Goal: Task Accomplishment & Management: Manage account settings

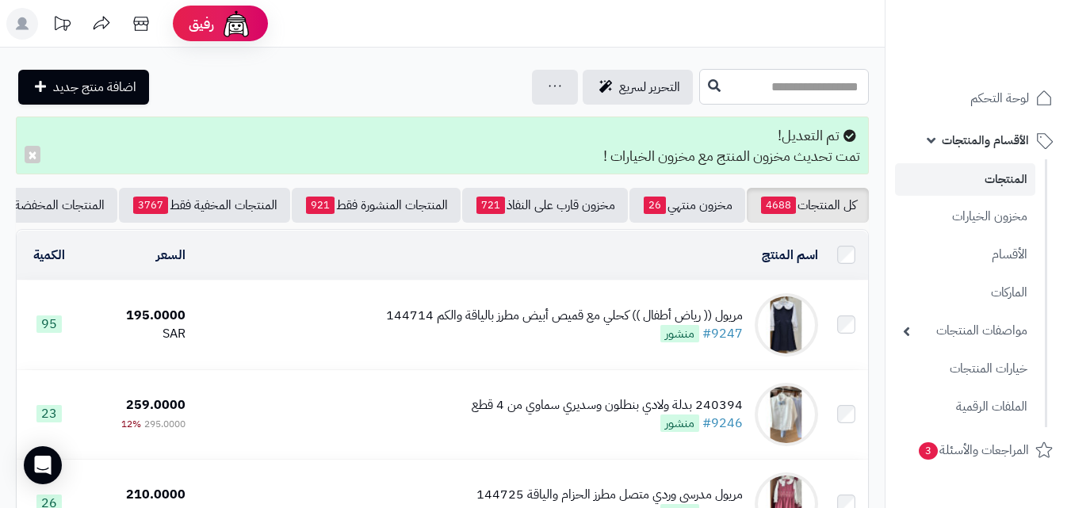
click at [699, 101] on input "text" at bounding box center [784, 87] width 170 height 36
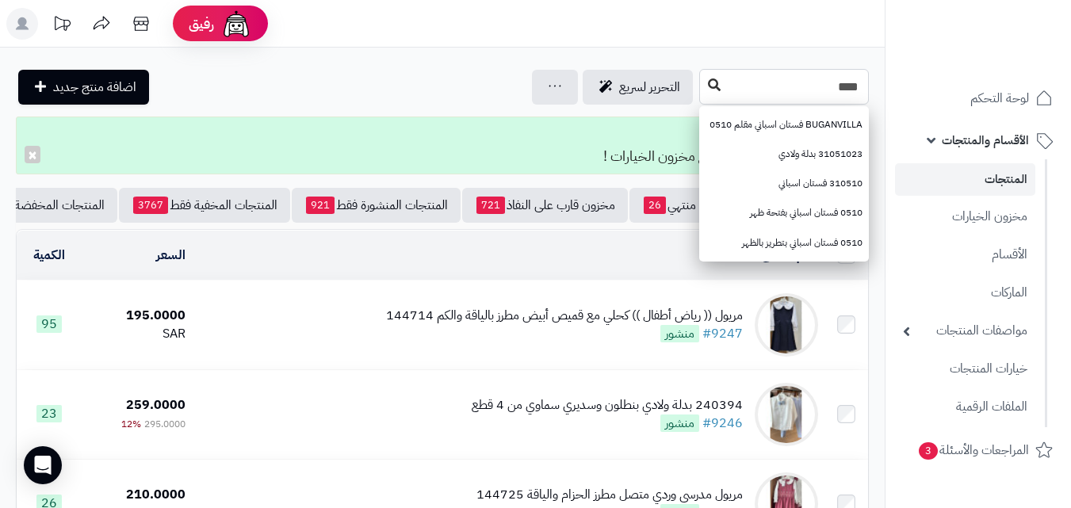
type input "****"
click at [702, 91] on button at bounding box center [714, 86] width 24 height 30
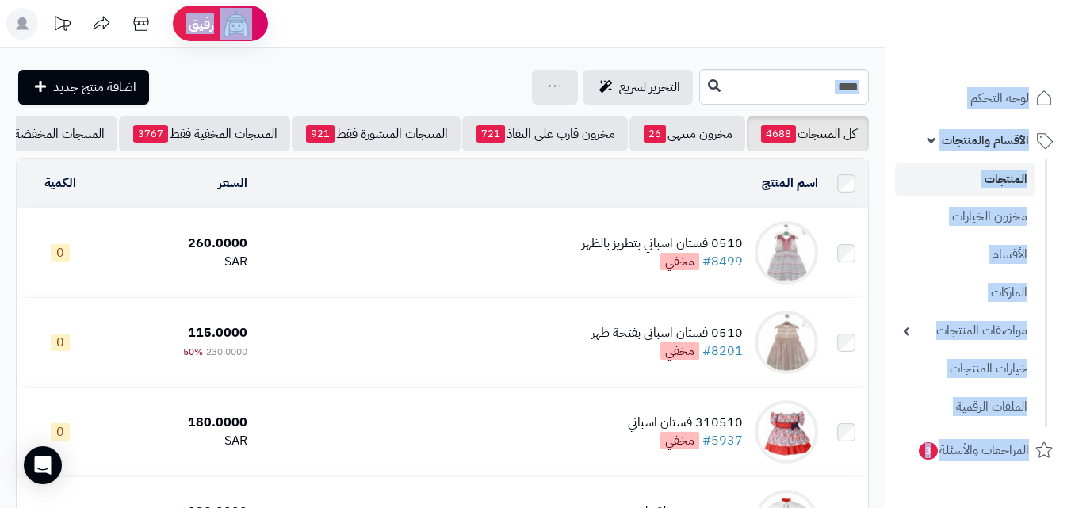
drag, startPoint x: 752, startPoint y: 107, endPoint x: 1042, endPoint y: 42, distance: 297.2
click at [1042, 42] on div "رفيق ! الطلبات معالجة مكتمل إرجاع المنتجات العملاء المتواجدون الان 20186 عملاء …" at bounding box center [535, 406] width 1071 height 813
click at [800, 66] on div "**********" at bounding box center [442, 391] width 884 height 686
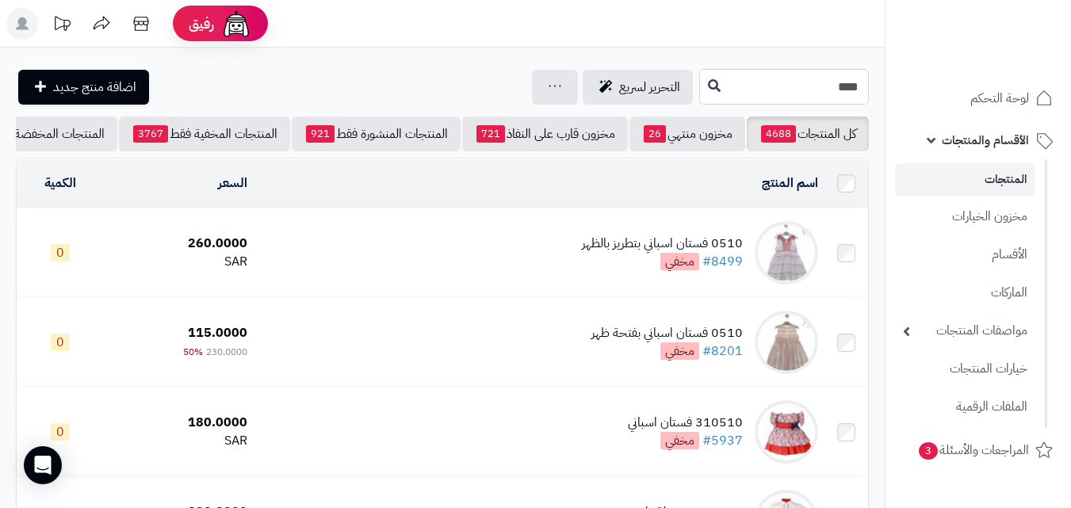
drag, startPoint x: 780, startPoint y: 93, endPoint x: 1010, endPoint y: 76, distance: 230.4
click at [1010, 76] on div "رفيق ! الطلبات معالجة مكتمل إرجاع المنتجات العملاء المتواجدون الان 20186 عملاء …" at bounding box center [535, 406] width 1071 height 813
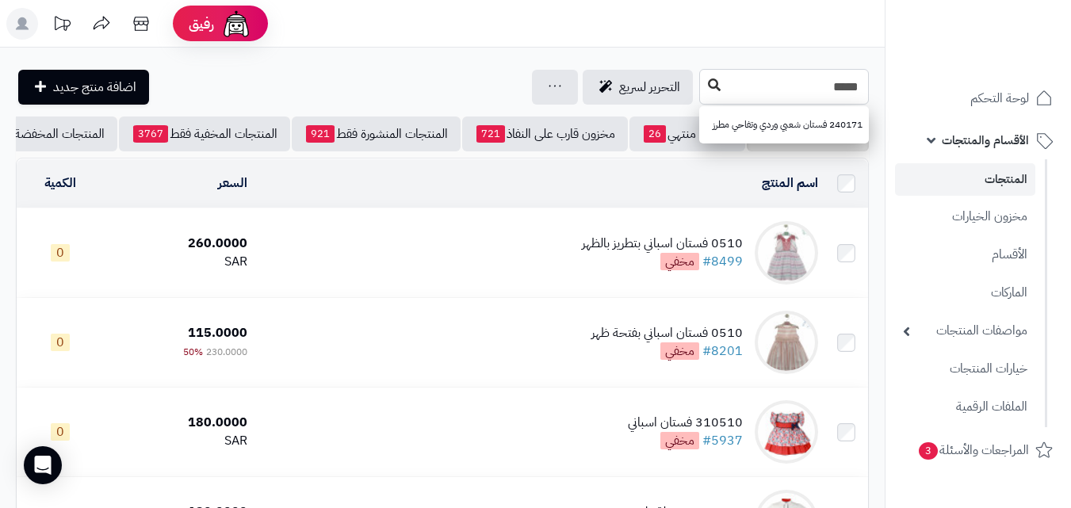
type input "*****"
click at [708, 81] on icon at bounding box center [714, 84] width 13 height 13
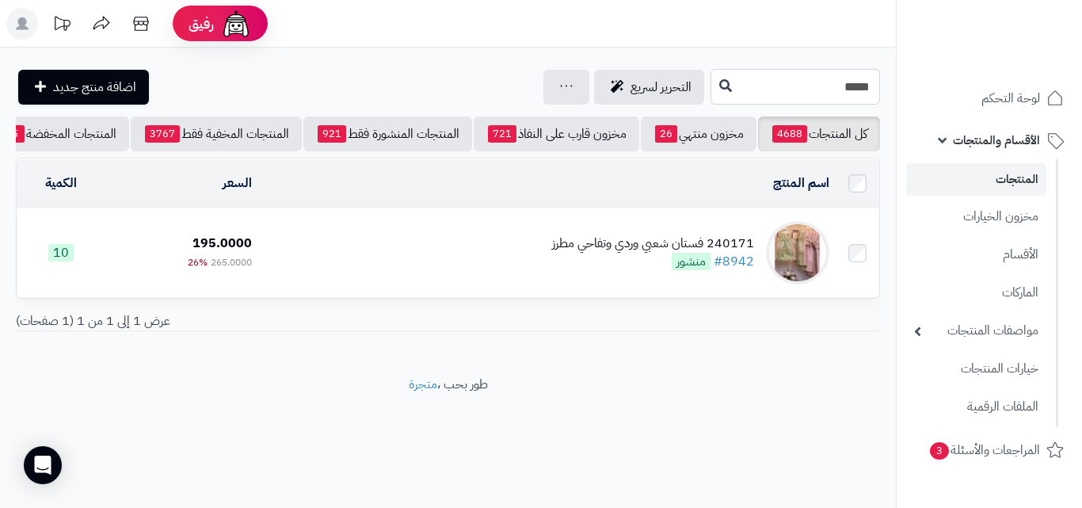
drag, startPoint x: 893, startPoint y: 71, endPoint x: 1082, endPoint y: 49, distance: 189.9
click at [1082, 49] on div "رفيق ! الطلبات معالجة مكتمل إرجاع المنتجات العملاء المتواجدون الان 20186 عملاء …" at bounding box center [541, 254] width 1082 height 508
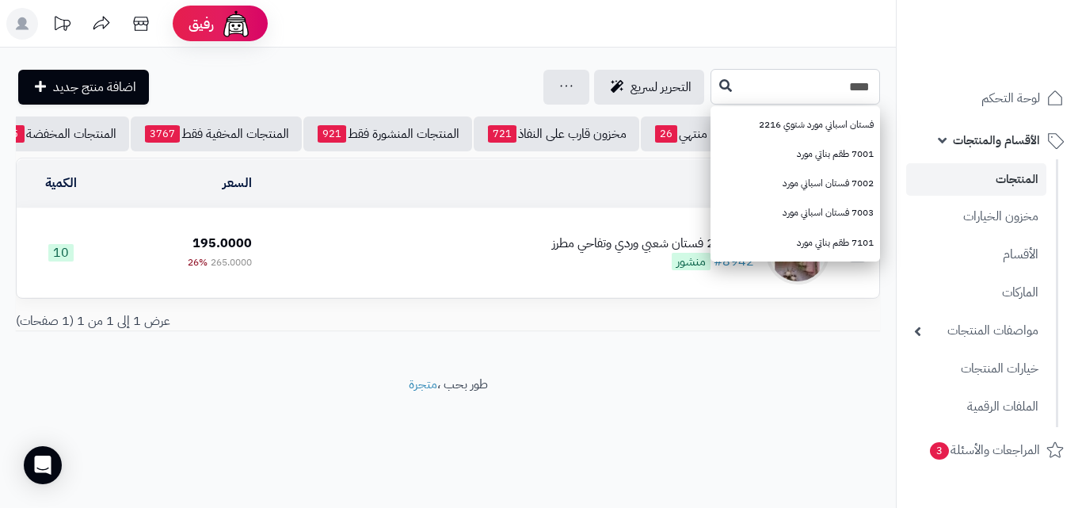
click at [711, 94] on input "****" at bounding box center [796, 87] width 170 height 36
type input "****"
click at [720, 85] on icon at bounding box center [726, 84] width 13 height 13
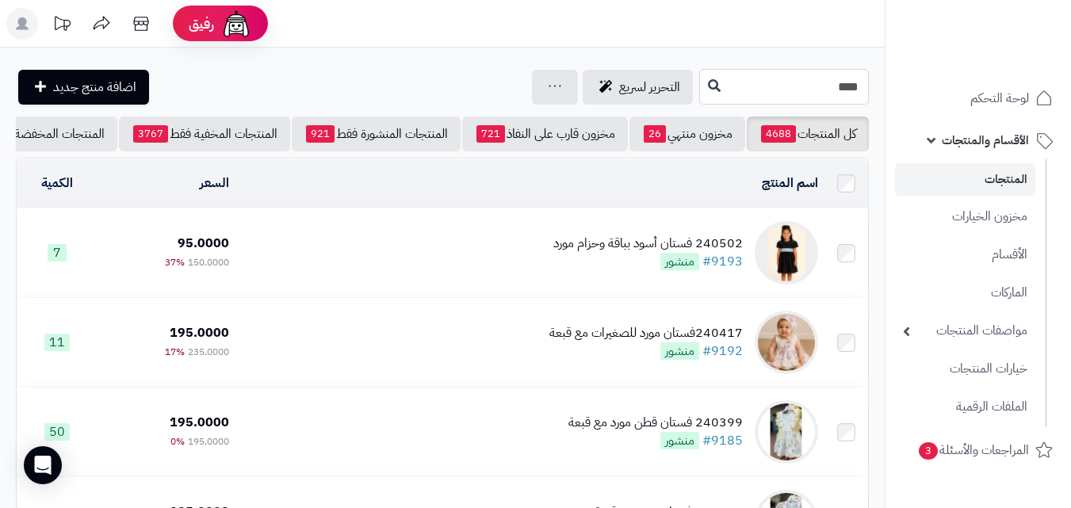
drag, startPoint x: 806, startPoint y: 79, endPoint x: 1082, endPoint y: 151, distance: 284.8
click at [1071, 151] on html "رفيق ! الطلبات معالجة مكتمل إرجاع المنتجات العملاء المتواجدون الان 20186 عملاء …" at bounding box center [535, 254] width 1071 height 508
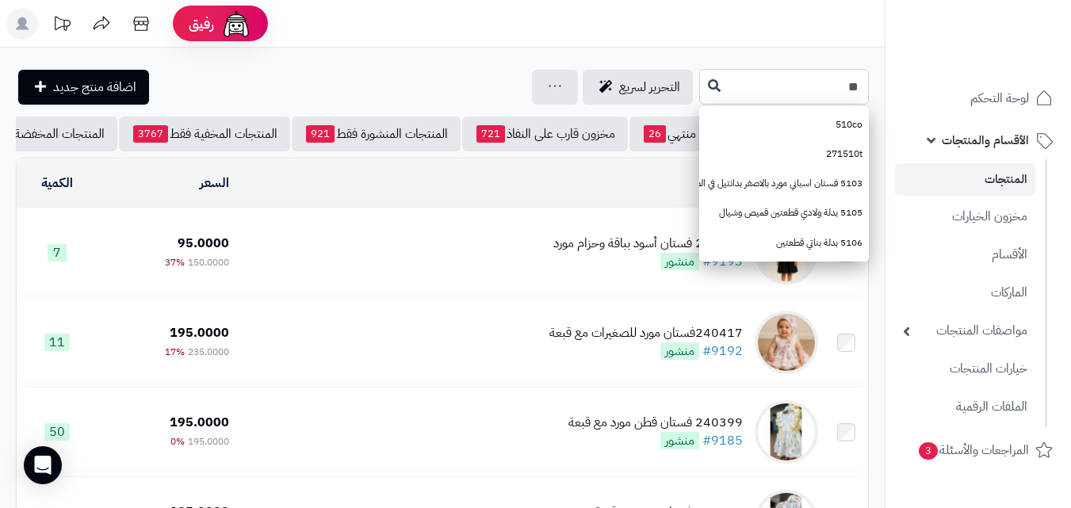
type input "*"
type input "****"
click at [702, 93] on button at bounding box center [714, 86] width 24 height 30
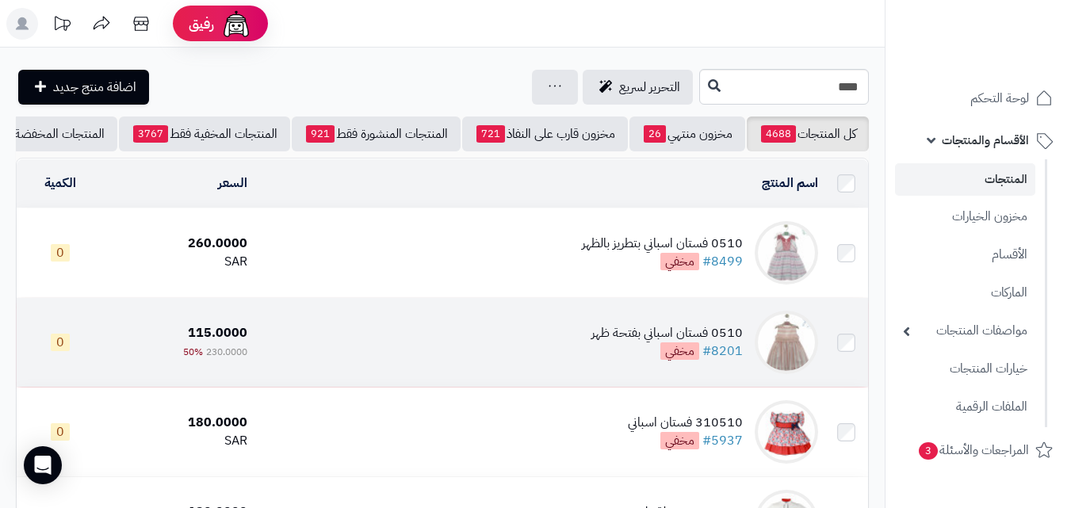
click at [508, 356] on td "0510 فستان اسباني بفتحة ظهر #8201 مخفي" at bounding box center [539, 342] width 571 height 89
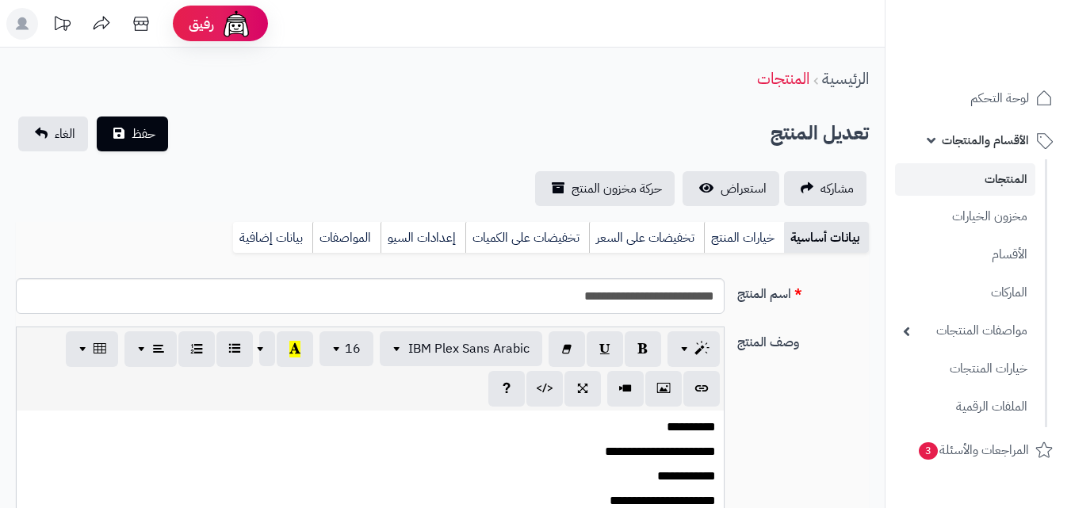
scroll to position [250, 0]
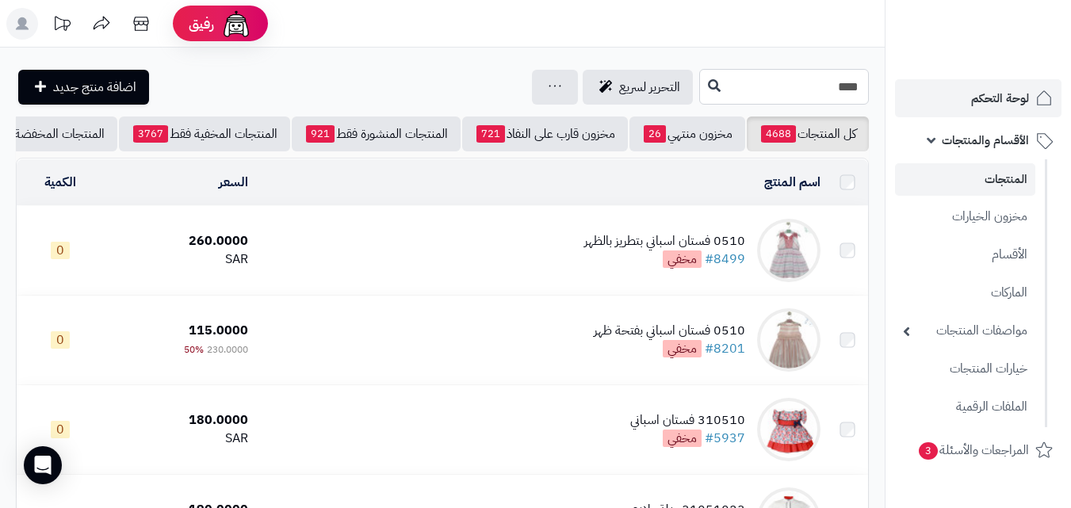
drag, startPoint x: 0, startPoint y: 0, endPoint x: 1014, endPoint y: 85, distance: 1017.9
click at [1009, 86] on div "رفيق ! الطلبات معالجة مكتمل إرجاع المنتجات العملاء المتواجدون الان 20186 عملاء …" at bounding box center [535, 405] width 1071 height 811
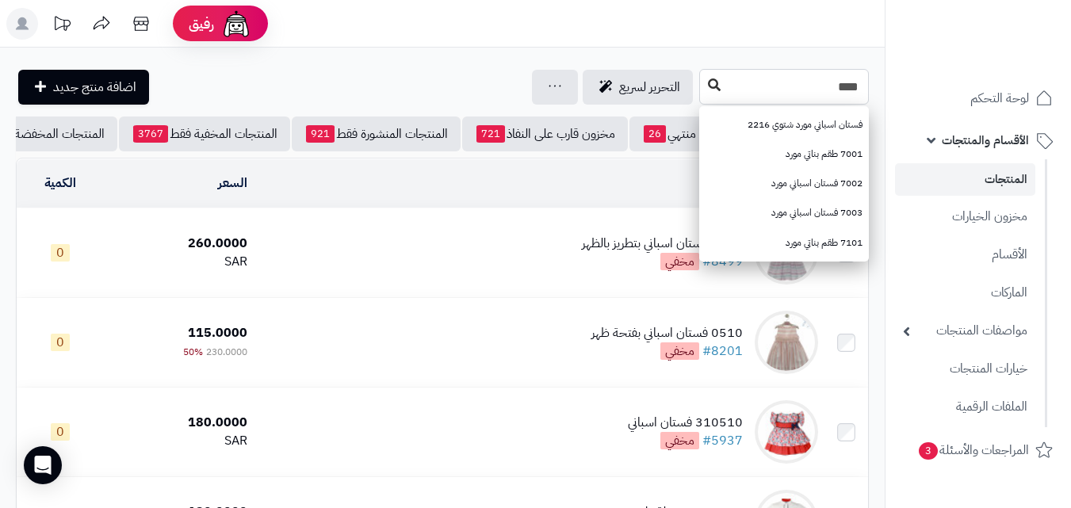
type input "****"
click at [702, 91] on button at bounding box center [714, 86] width 24 height 30
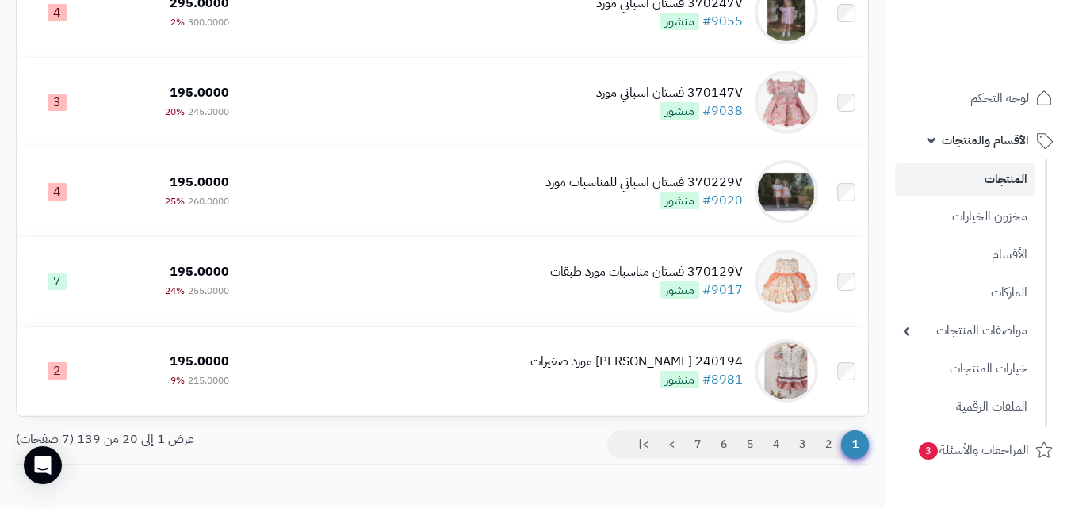
scroll to position [1594, 0]
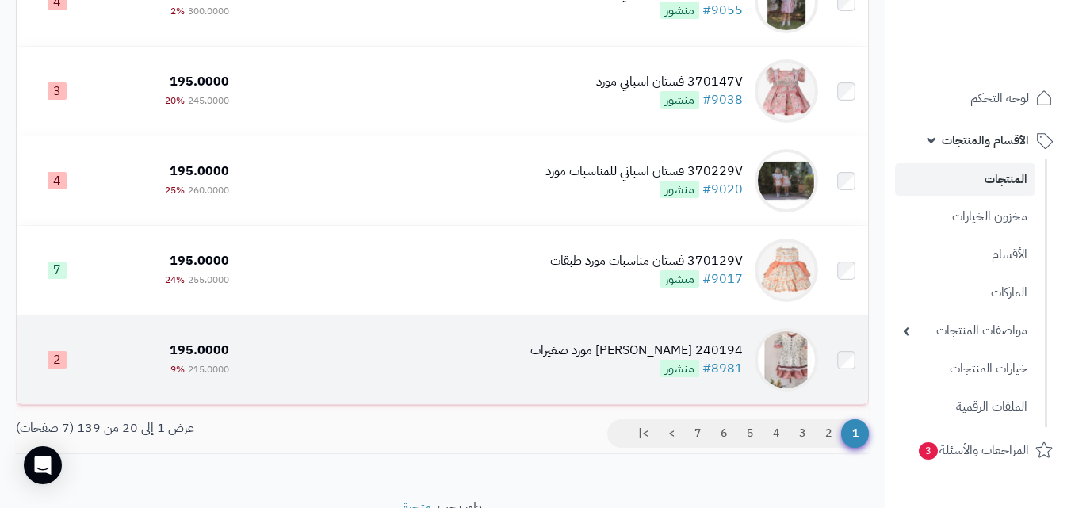
click at [517, 369] on td "240194 فستان ربيعي مورد صغيرات #8981 منشور" at bounding box center [529, 359] width 589 height 89
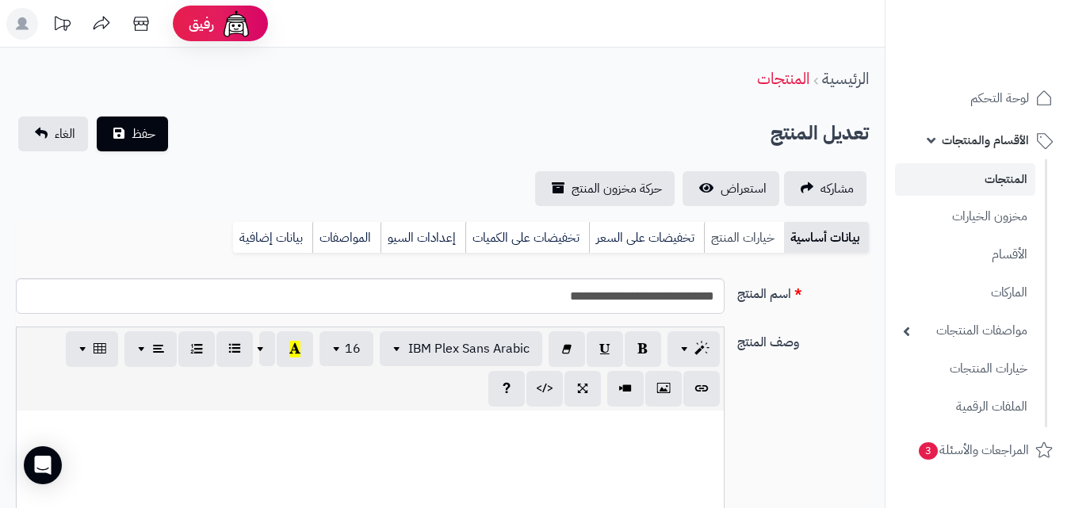
click at [754, 247] on link "خيارات المنتج" at bounding box center [744, 238] width 80 height 32
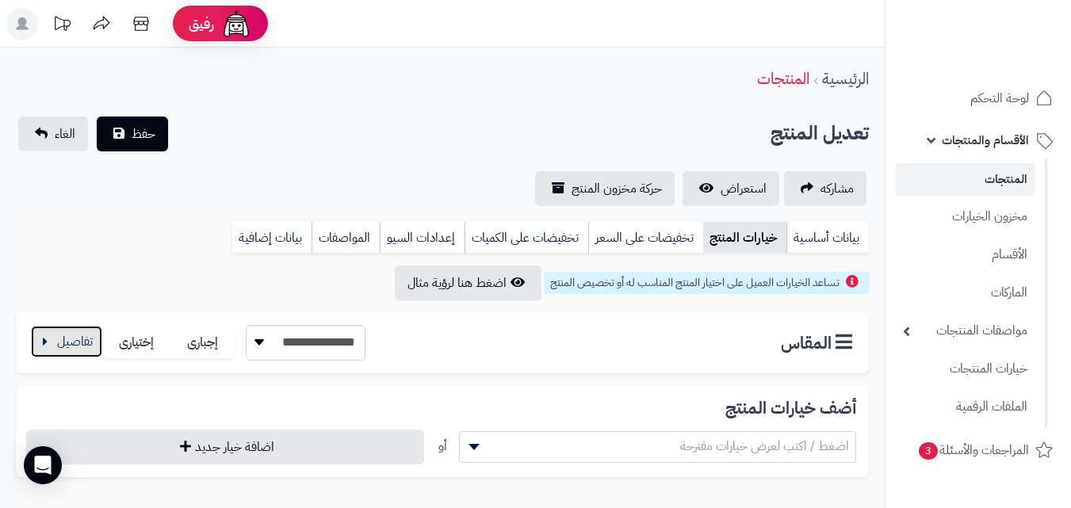
click at [57, 336] on button "button" at bounding box center [66, 342] width 71 height 32
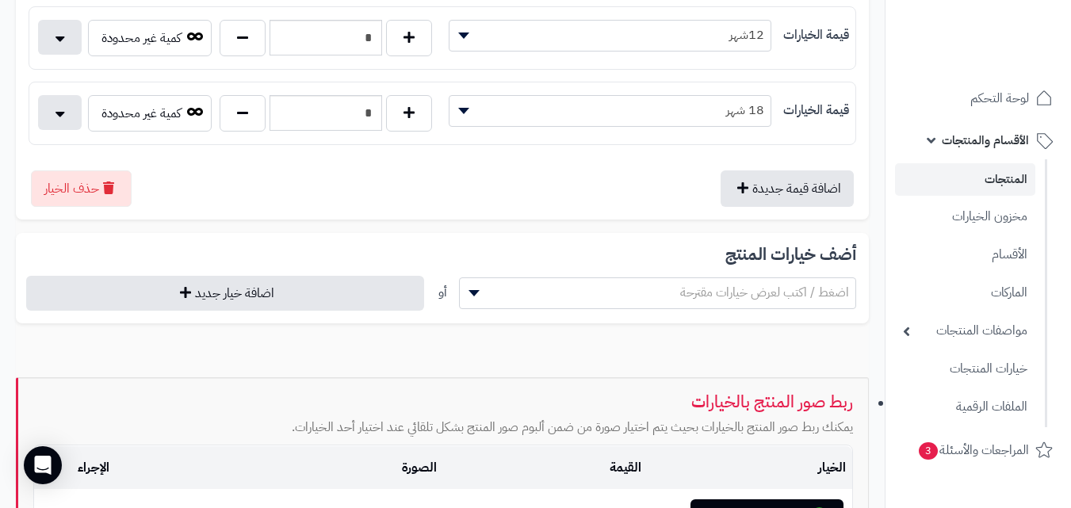
scroll to position [460, 0]
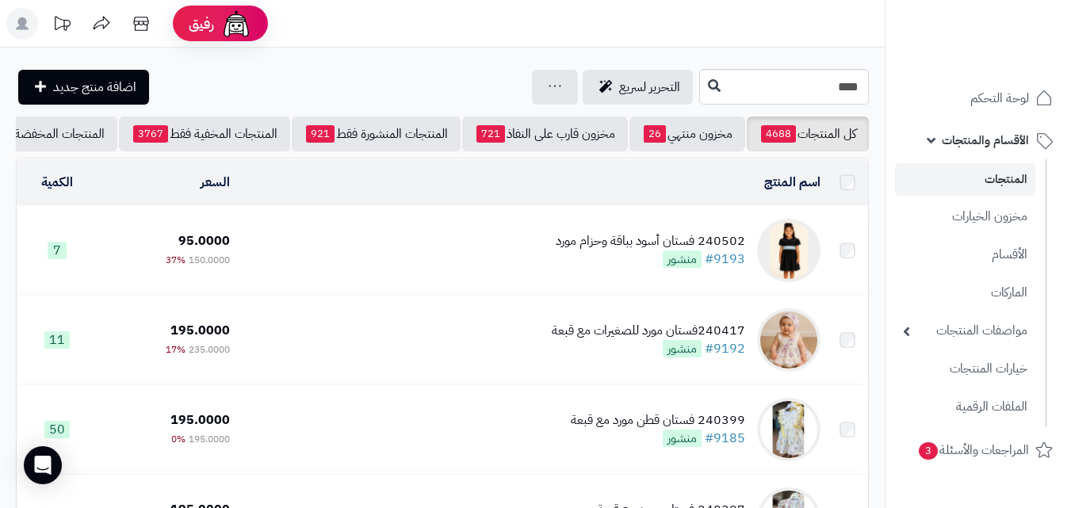
scroll to position [1594, 0]
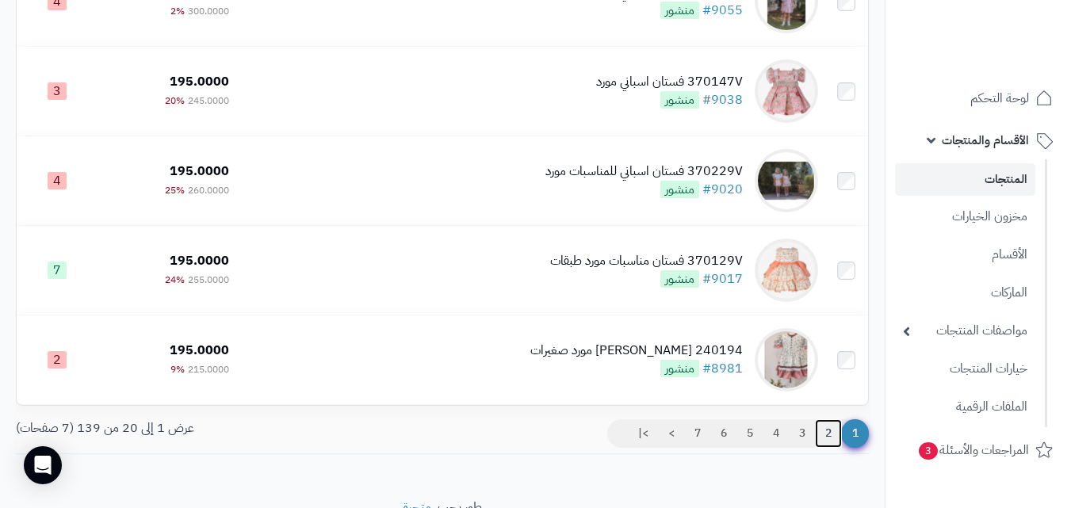
click at [823, 443] on link "2" at bounding box center [828, 433] width 27 height 29
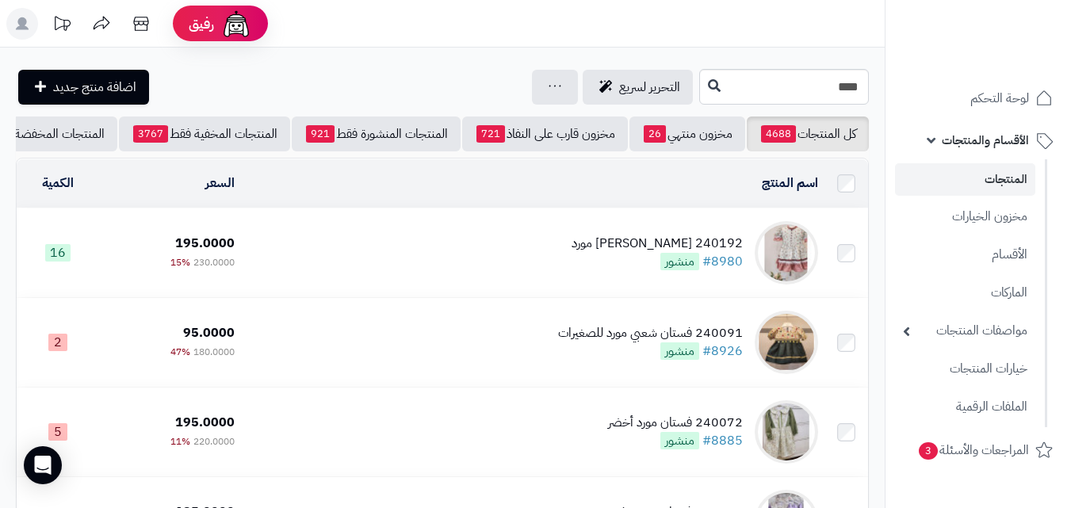
click at [447, 262] on td "240192 فستان ربيعي مورد #8980 منشور" at bounding box center [532, 252] width 583 height 89
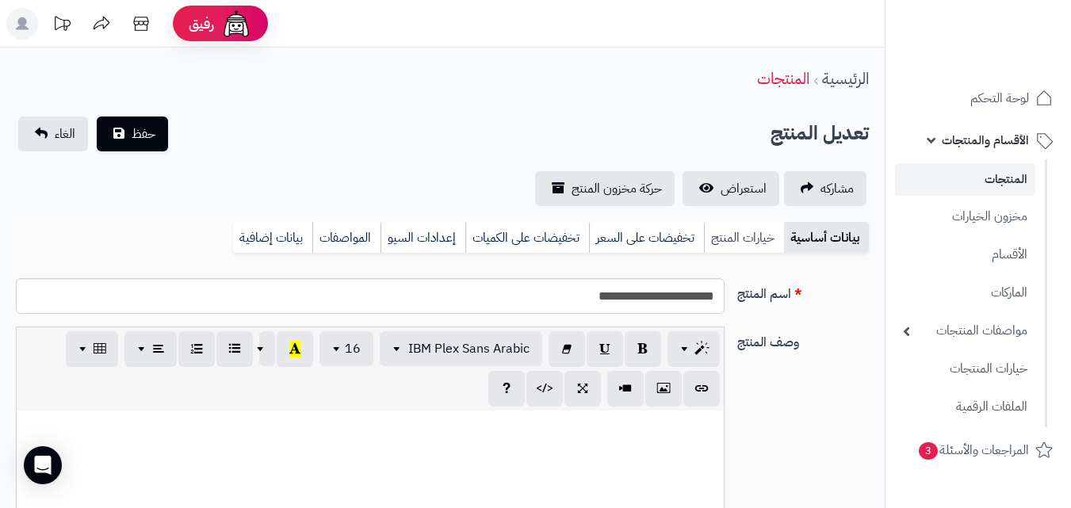
scroll to position [289, 0]
click at [713, 238] on link "خيارات المنتج" at bounding box center [744, 238] width 80 height 32
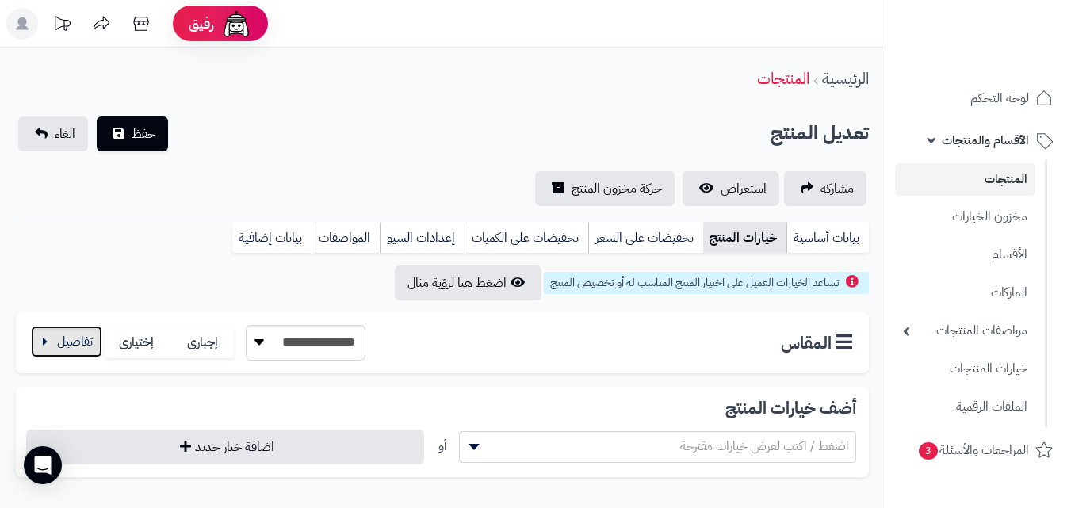
drag, startPoint x: 62, startPoint y: 347, endPoint x: 77, endPoint y: 343, distance: 15.6
click at [77, 343] on button "button" at bounding box center [66, 342] width 71 height 32
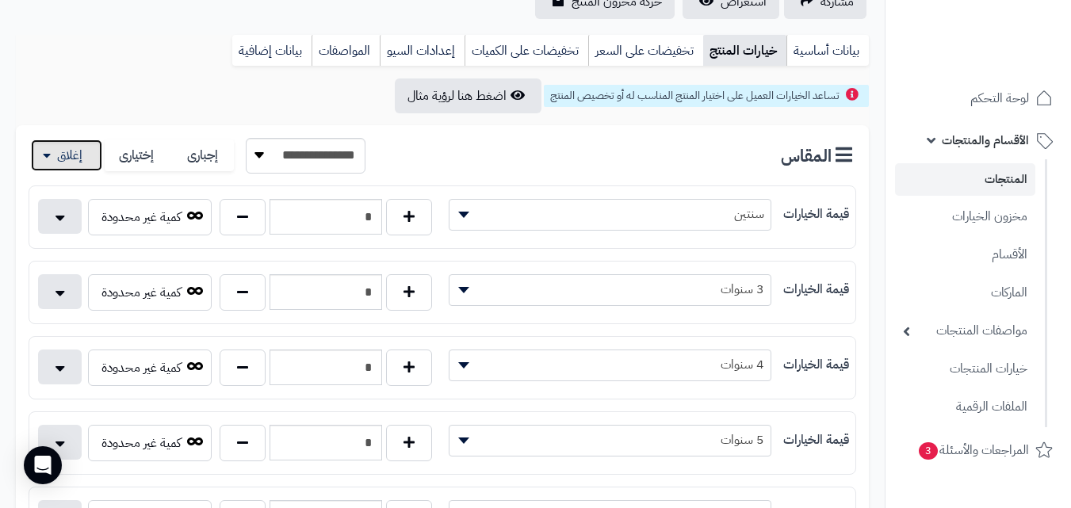
scroll to position [230, 0]
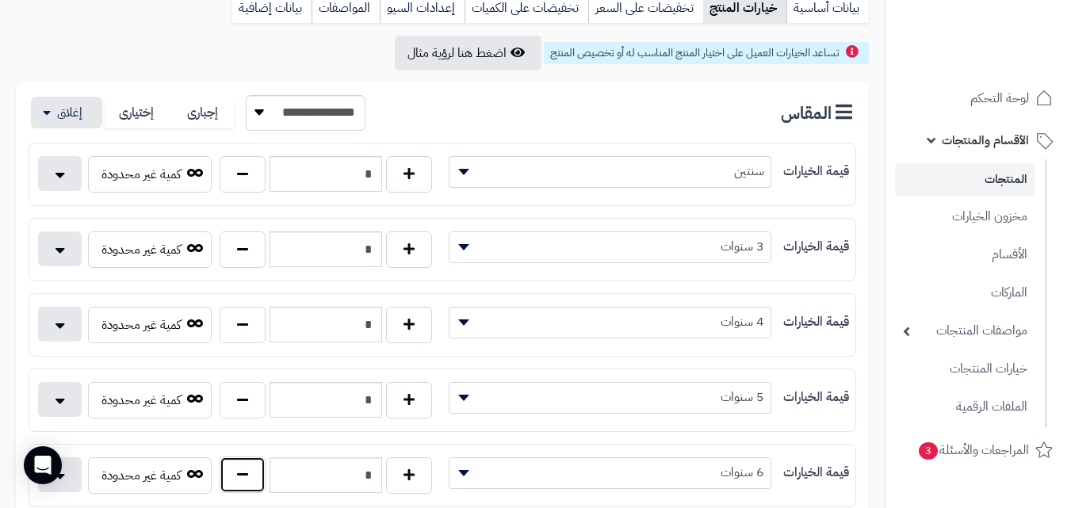
click at [242, 460] on button "button" at bounding box center [243, 474] width 46 height 36
type input "*"
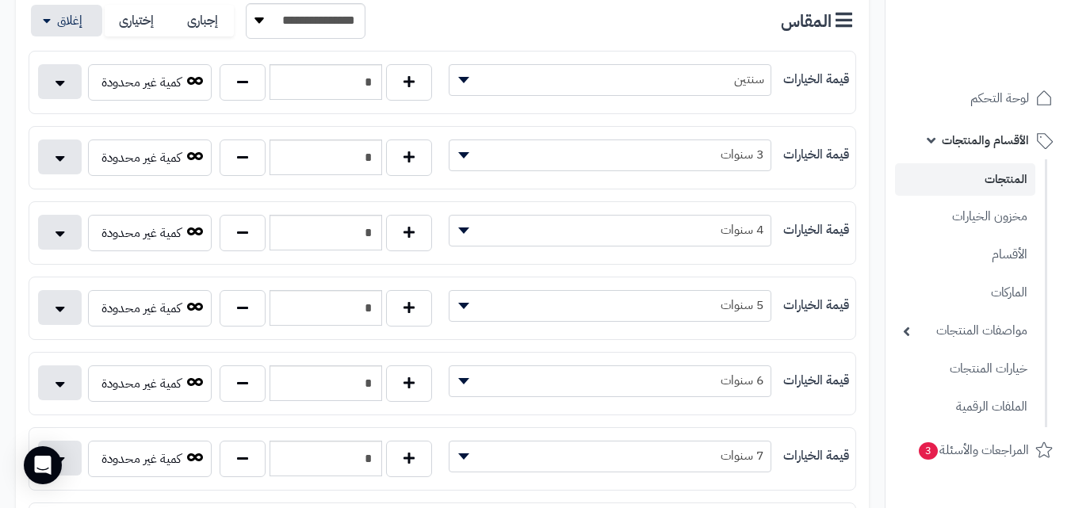
scroll to position [0, 0]
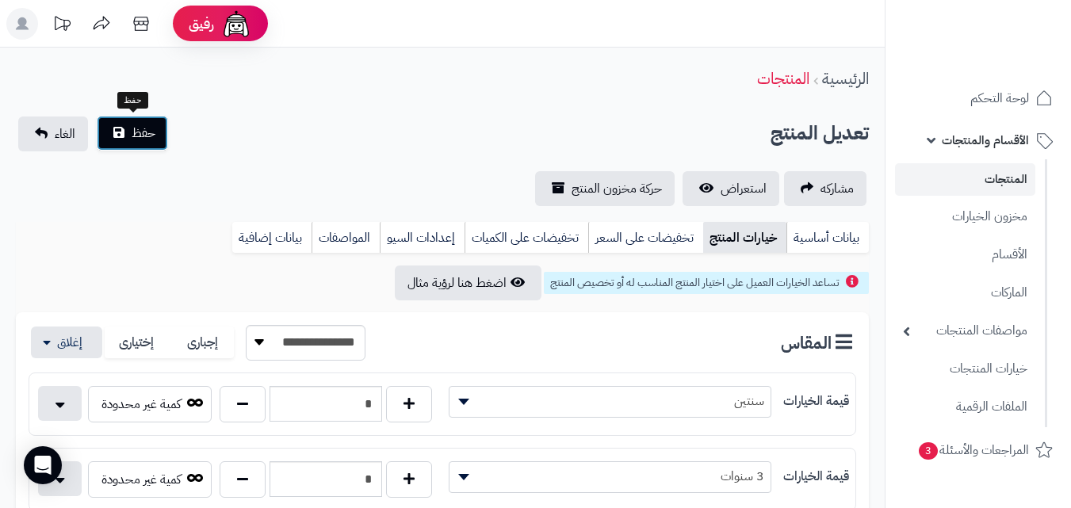
click at [146, 143] on button "حفظ" at bounding box center [132, 133] width 71 height 35
